Goal: Transaction & Acquisition: Purchase product/service

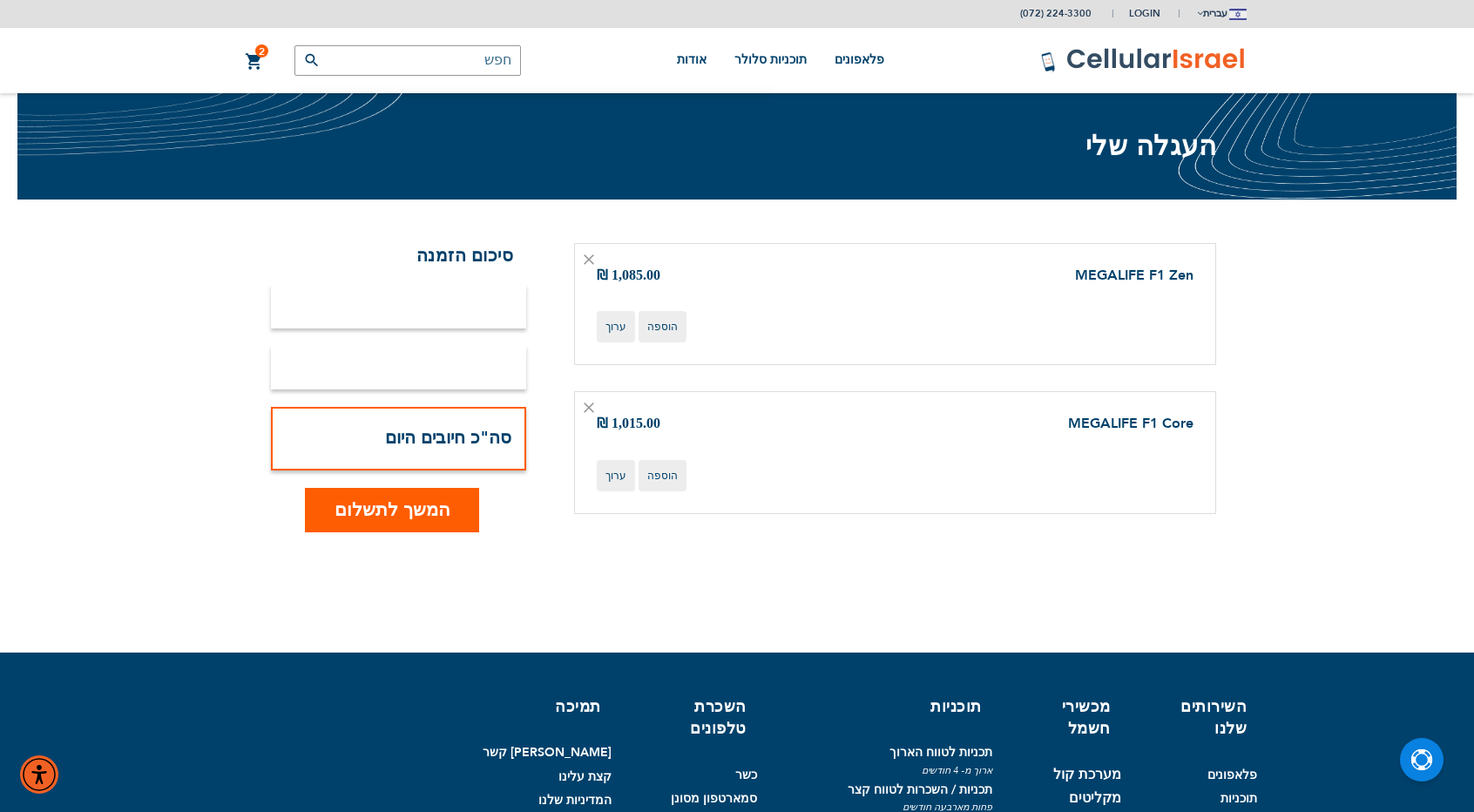
click at [592, 408] on icon at bounding box center [588, 407] width 11 height 11
click at [587, 407] on icon at bounding box center [588, 407] width 11 height 11
click at [462, 314] on div at bounding box center [398, 307] width 255 height 44
click at [261, 69] on link "1 1 פריטים העגלה שלי" at bounding box center [254, 62] width 19 height 21
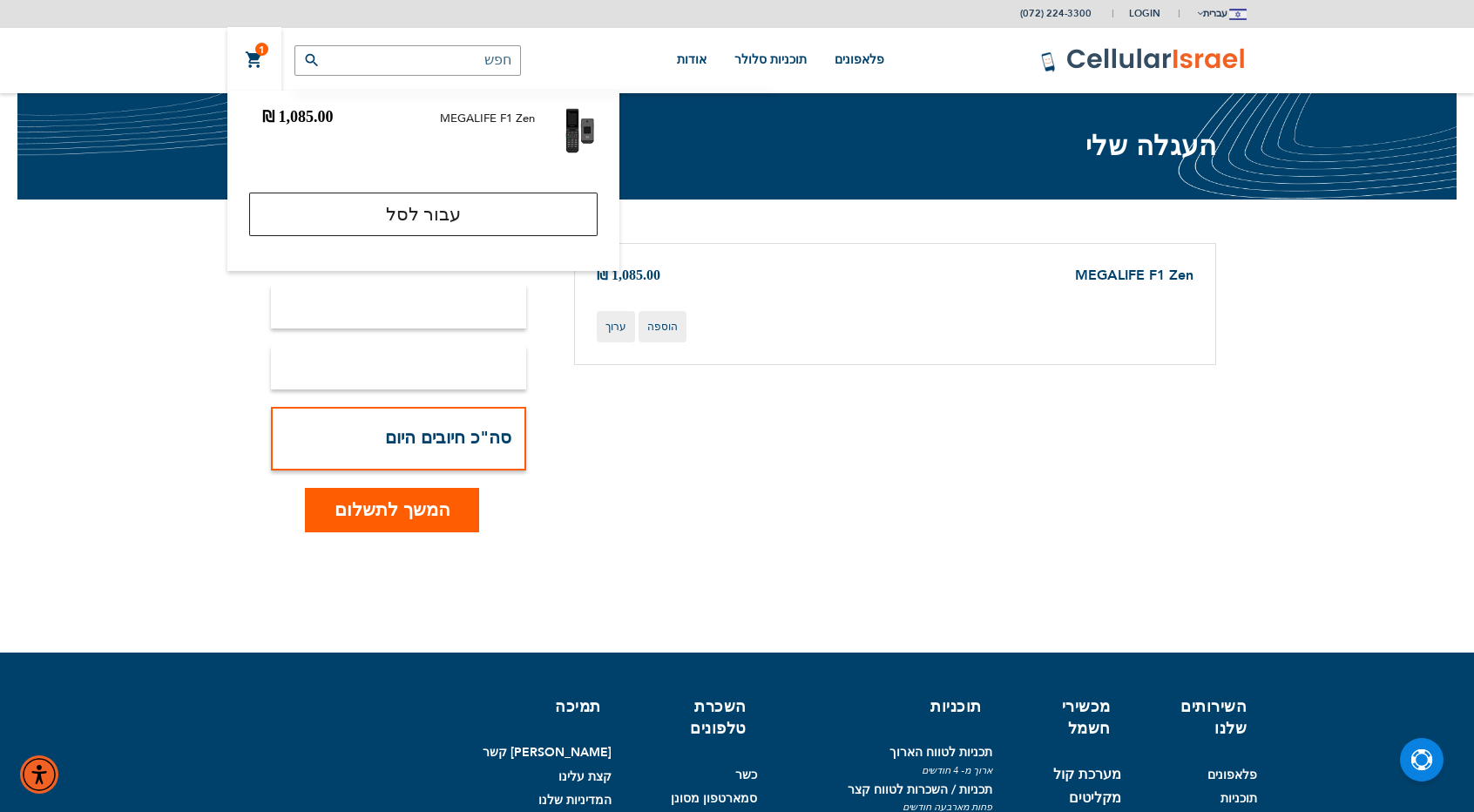
click at [370, 123] on div "MEGALIFE F1 Zen ‏1,085.00 ₪" at bounding box center [392, 118] width 285 height 21
click at [529, 126] on div "MEGALIFE F1 Zen ‏1,085.00 ₪" at bounding box center [392, 118] width 285 height 21
click at [360, 516] on span "המשך לתשלום" at bounding box center [392, 510] width 115 height 25
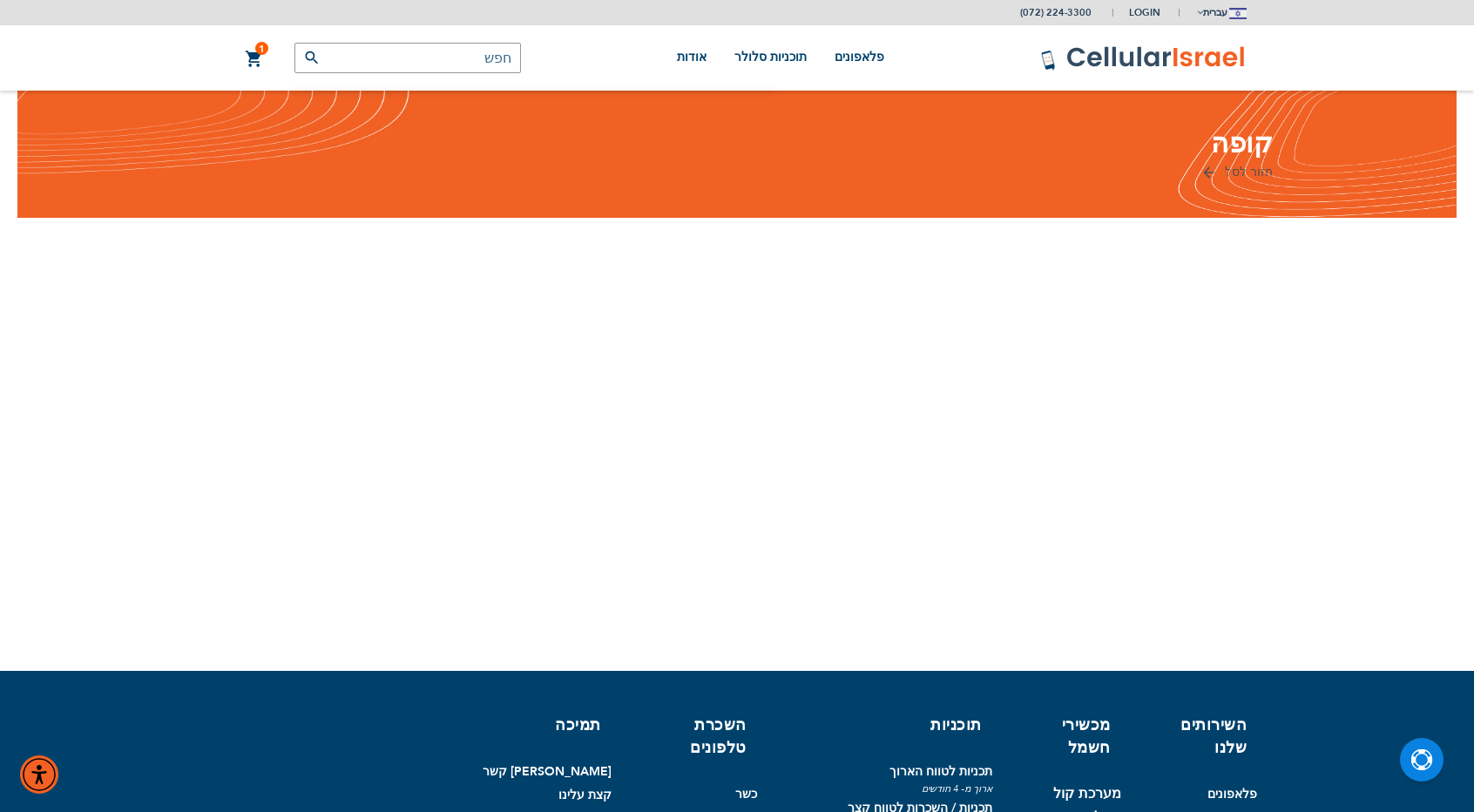
drag, startPoint x: 1248, startPoint y: 174, endPoint x: 1243, endPoint y: 165, distance: 10.3
click at [1243, 165] on div "קופה חזור לסל כניסה" at bounding box center [737, 154] width 1439 height 128
click at [1242, 114] on div "קופה חזור לסל כניסה" at bounding box center [737, 154] width 1439 height 128
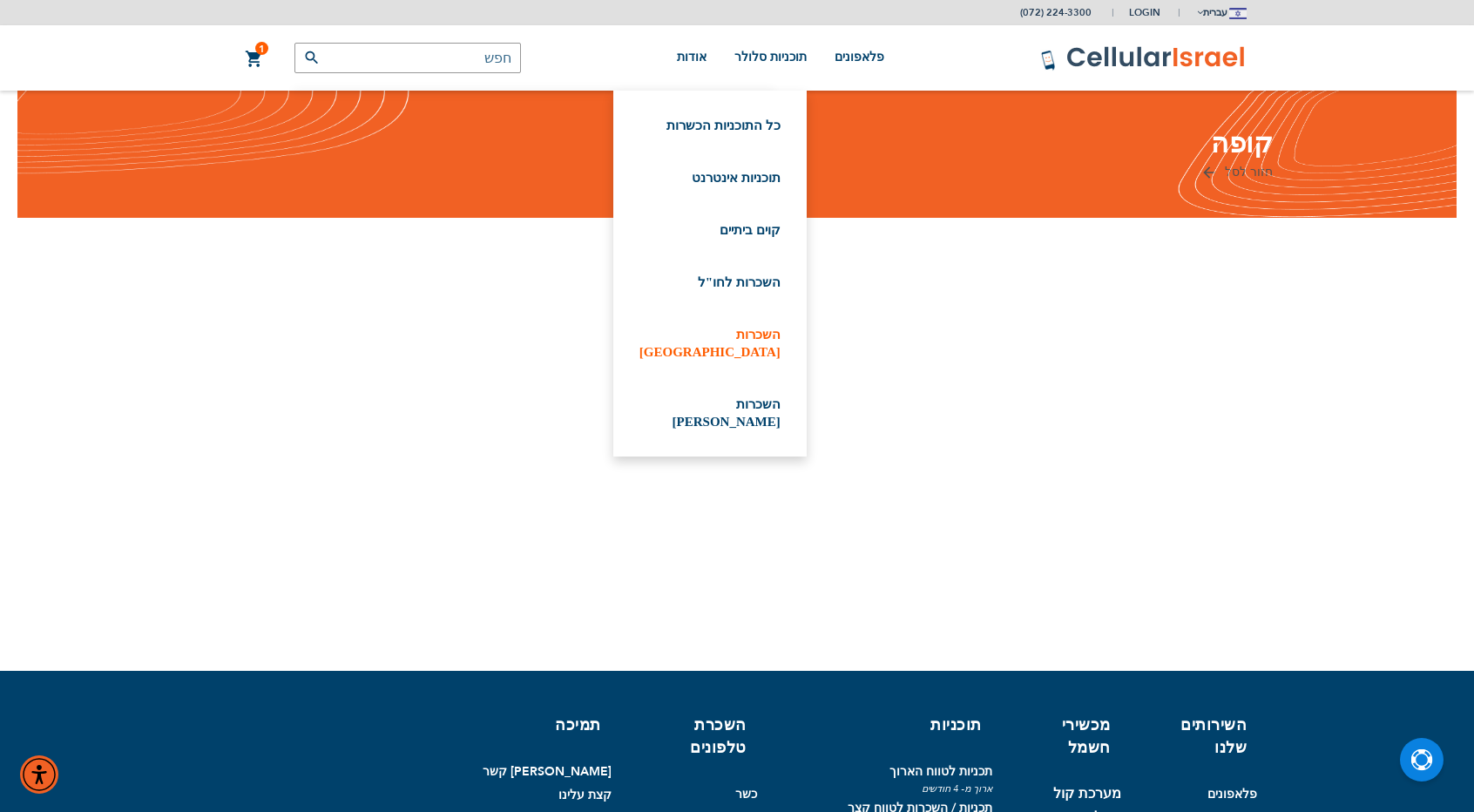
click at [742, 337] on link "השכרות [GEOGRAPHIC_DATA]" at bounding box center [709, 343] width 141 height 35
